Goal: Answer question/provide support

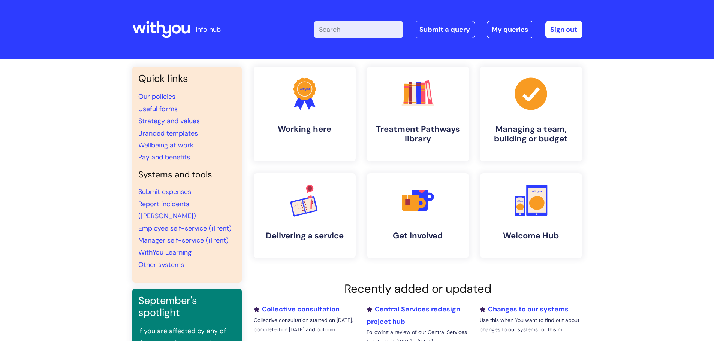
click at [342, 31] on input "Enter your search term here..." at bounding box center [358, 29] width 88 height 16
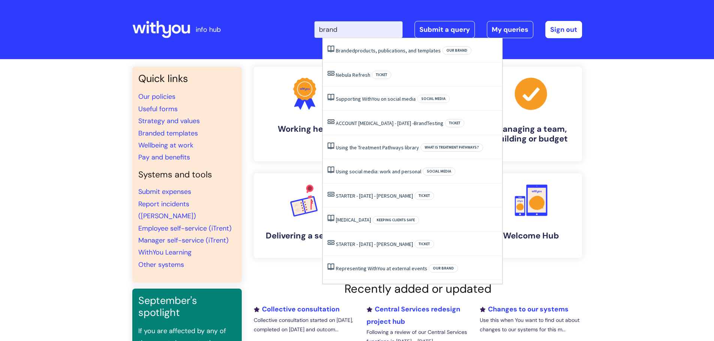
type input "brand"
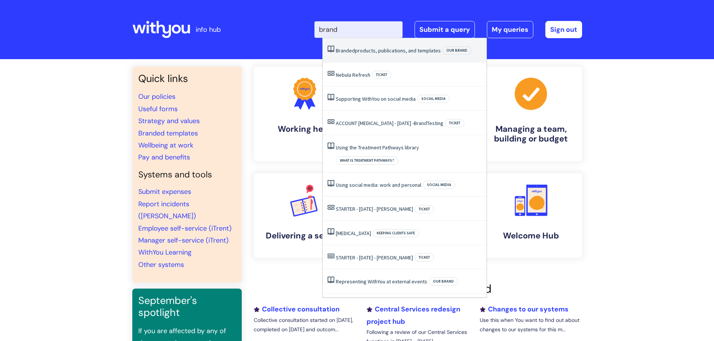
click at [354, 50] on link "Branded products, publications, and templates" at bounding box center [388, 50] width 105 height 7
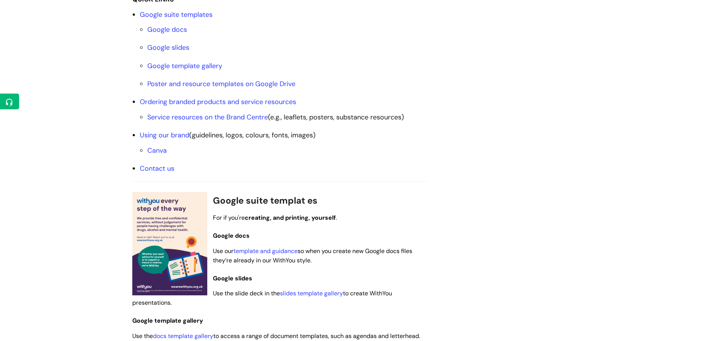
scroll to position [300, 0]
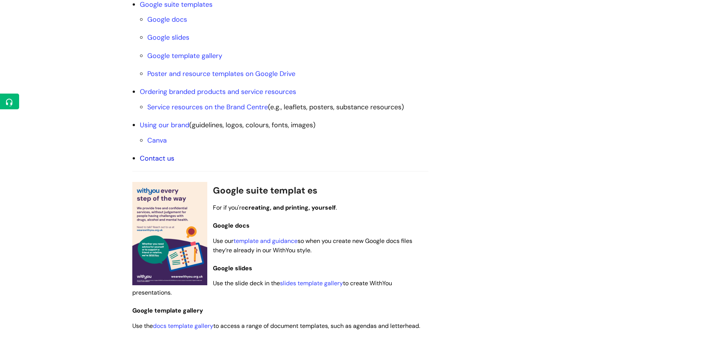
click at [156, 158] on link "Contact us" at bounding box center [157, 158] width 34 height 9
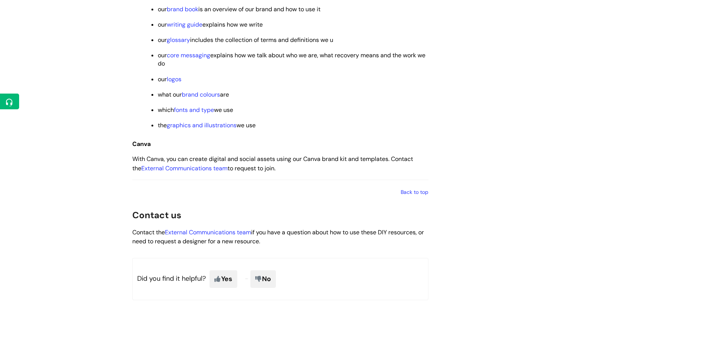
scroll to position [1150, 0]
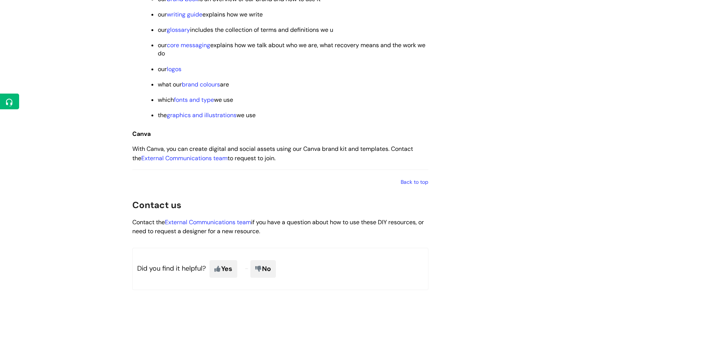
drag, startPoint x: 124, startPoint y: 185, endPoint x: 306, endPoint y: 243, distance: 190.6
copy div "Back to top Contact us Contact the External Communications team if you have a q…"
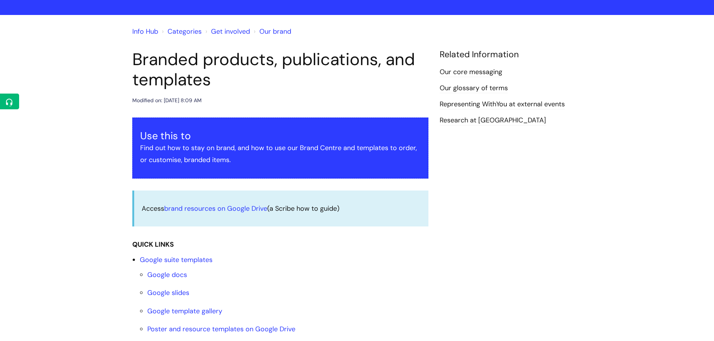
scroll to position [0, 0]
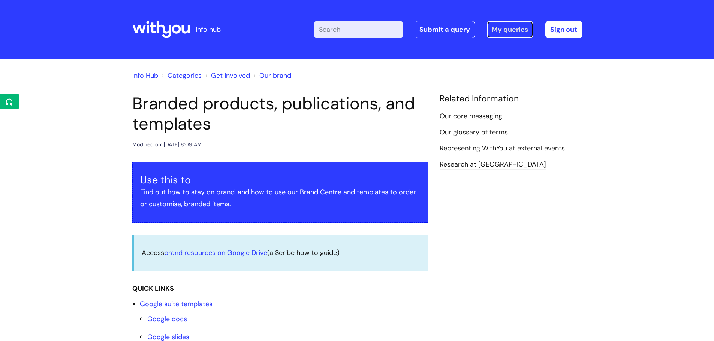
click at [502, 28] on link "My queries" at bounding box center [510, 29] width 46 height 17
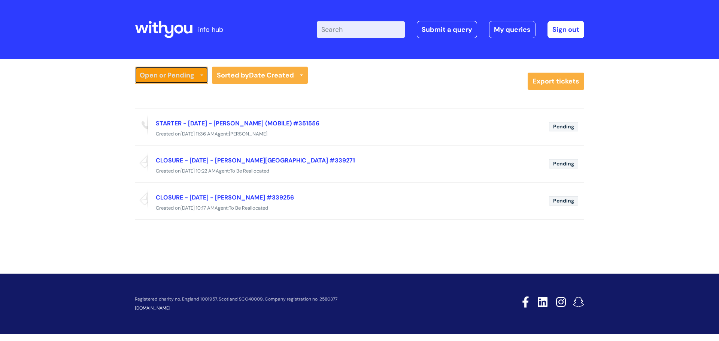
click at [159, 72] on link "Open or Pending" at bounding box center [171, 75] width 73 height 17
click at [155, 102] on link "Open or Pending" at bounding box center [171, 101] width 73 height 10
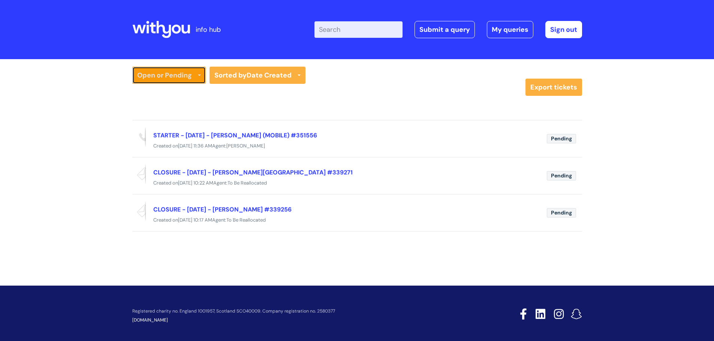
click at [160, 75] on link "Open or Pending" at bounding box center [168, 75] width 73 height 17
click at [158, 108] on link "Resolved or Closed" at bounding box center [168, 112] width 73 height 10
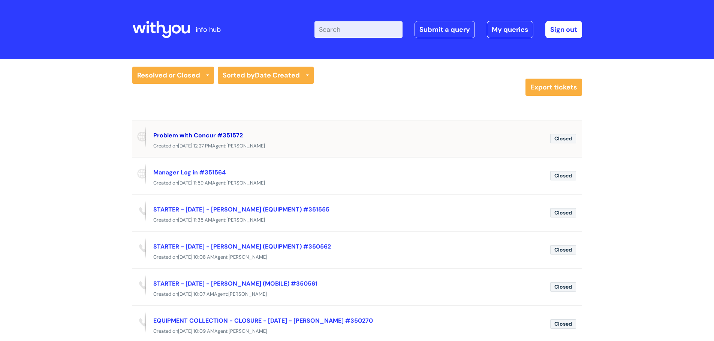
click at [177, 133] on link "Problem with Concur #351572" at bounding box center [198, 135] width 90 height 8
click at [200, 136] on link "Problem with Concur #351572" at bounding box center [198, 135] width 90 height 8
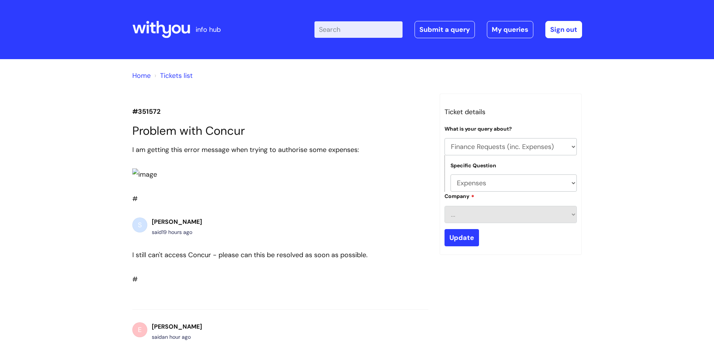
select select "Finance Requests (inc. Expenses)"
select select "Expenses"
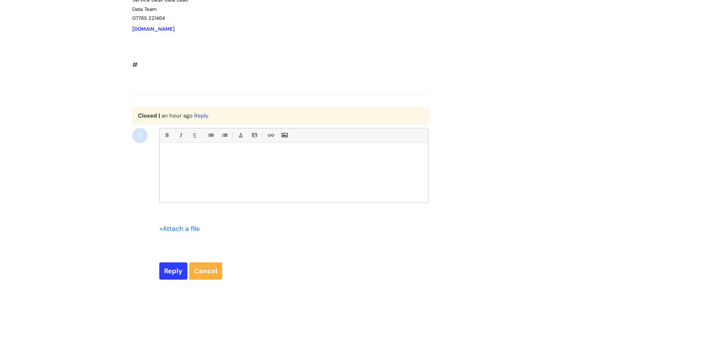
scroll to position [1056, 0]
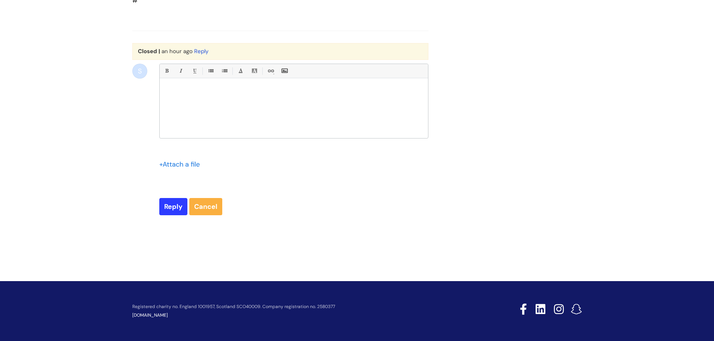
paste div
click at [161, 215] on input "Reply" at bounding box center [173, 206] width 28 height 17
type input "Please Wait..."
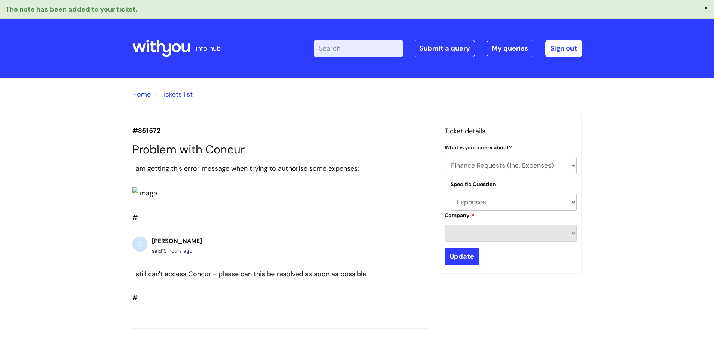
select select "Finance Requests (inc. Expenses)"
select select "Expenses"
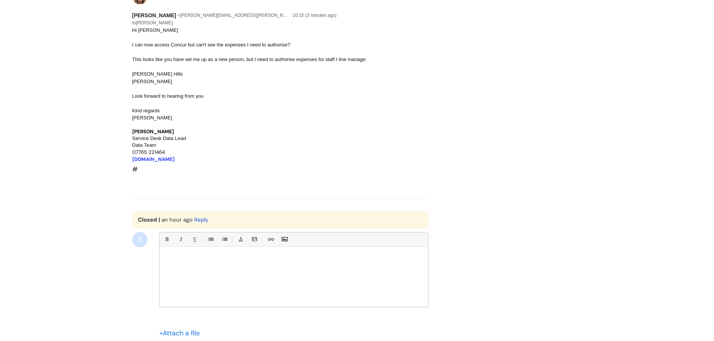
scroll to position [1104, 0]
